Goal: Contribute content

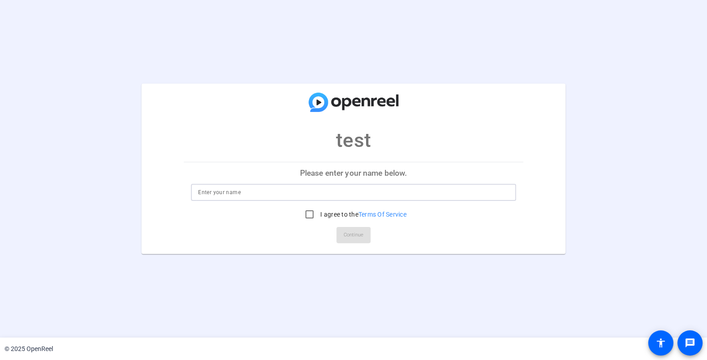
click at [206, 191] on input at bounding box center [353, 192] width 311 height 11
type input "Jusitn"
click at [310, 215] on input "I agree to the Terms Of Service" at bounding box center [309, 214] width 18 height 18
checkbox input "true"
click at [350, 233] on span "Continue" at bounding box center [353, 234] width 20 height 13
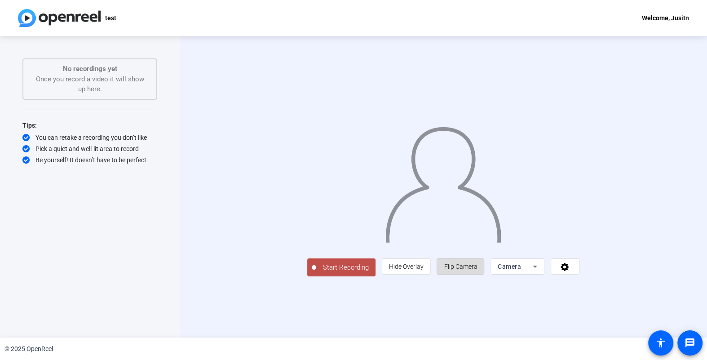
click at [477, 270] on span "Flip Camera" at bounding box center [459, 266] width 33 height 7
click at [544, 274] on div "Camera" at bounding box center [517, 266] width 54 height 16
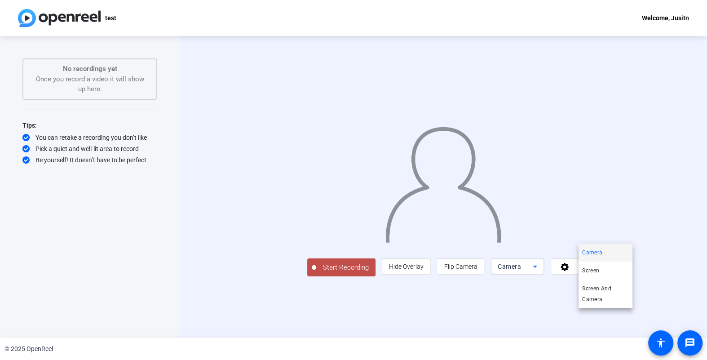
click at [585, 252] on span "Camera" at bounding box center [592, 252] width 20 height 11
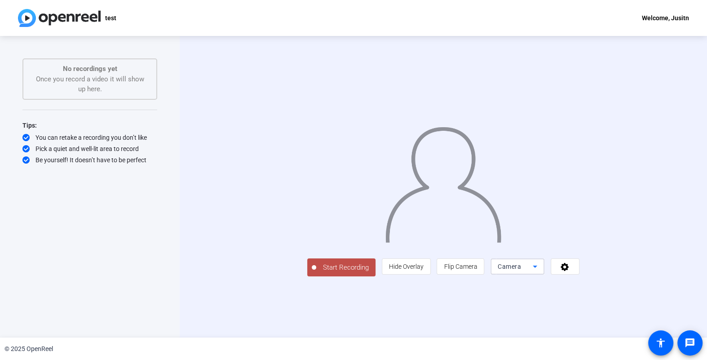
click at [316, 272] on span "Start Recording" at bounding box center [345, 267] width 59 height 10
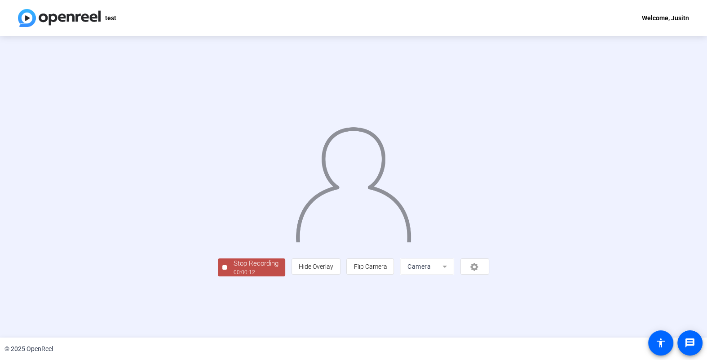
click at [233, 268] on div "Stop Recording" at bounding box center [255, 263] width 45 height 10
